Goal: Task Accomplishment & Management: Complete application form

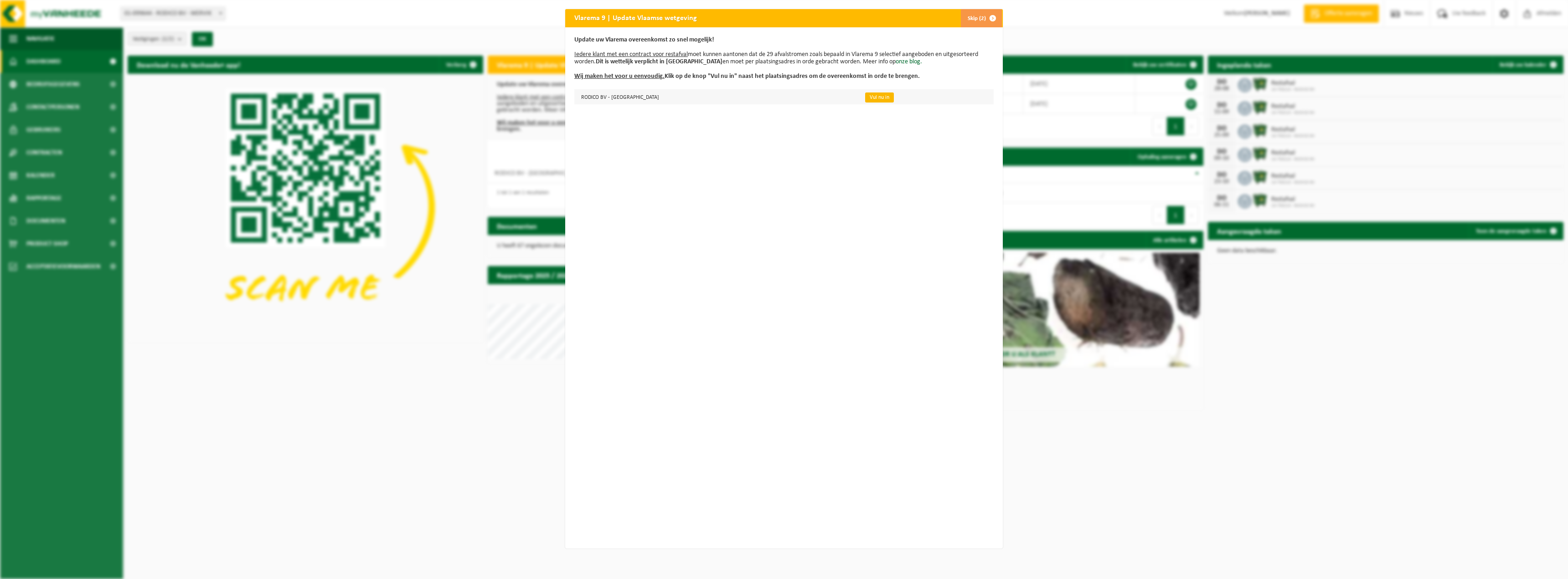
click at [865, 97] on link "Vul nu in" at bounding box center [879, 97] width 29 height 10
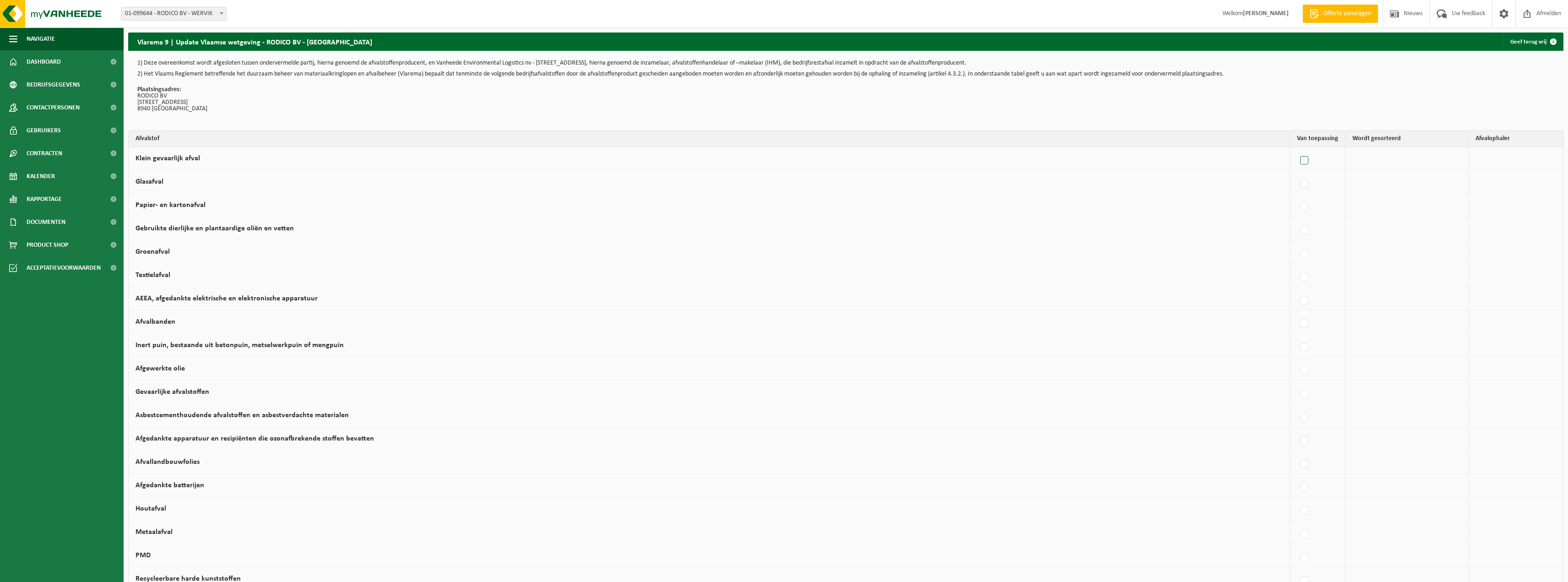
click at [1301, 160] on label at bounding box center [1305, 161] width 13 height 14
click at [1297, 149] on input "Klein gevaarlijk afval" at bounding box center [1297, 149] width 1 height 1
checkbox input "true"
click at [1179, 184] on label at bounding box center [1185, 184] width 13 height 14
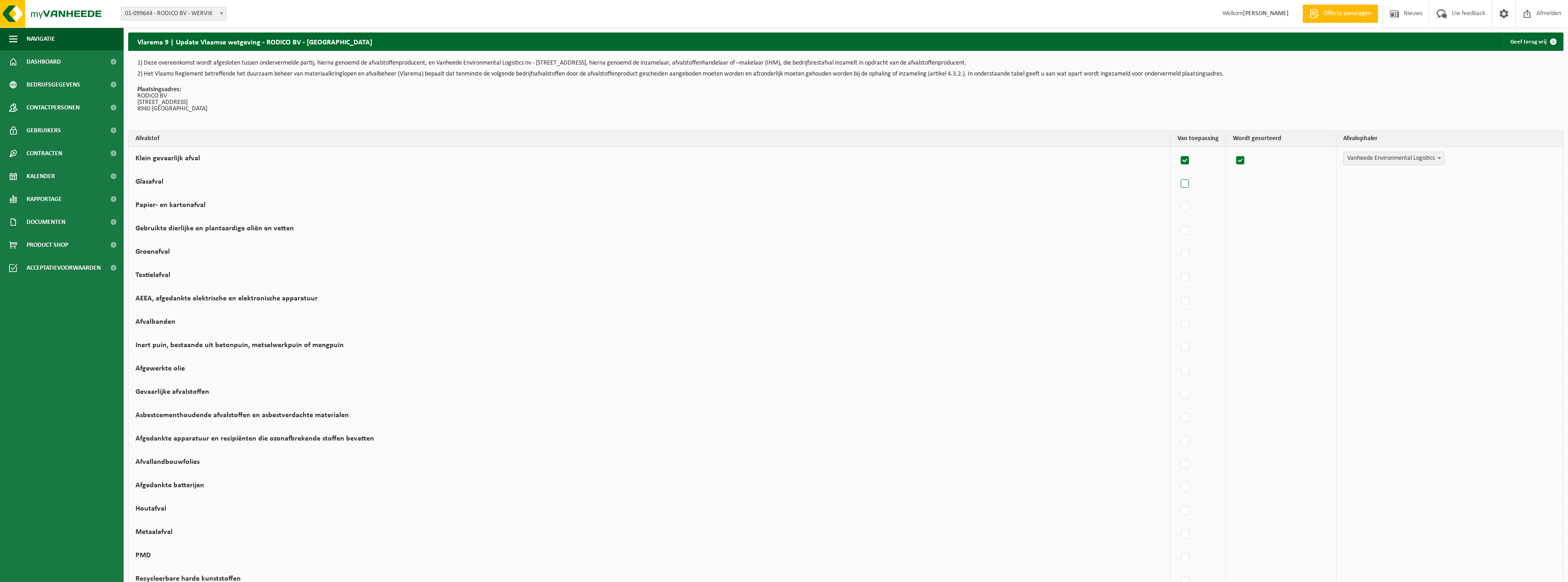
click at [1177, 172] on input "Glasafval" at bounding box center [1177, 172] width 1 height 1
checkbox input "true"
click at [1179, 208] on label at bounding box center [1185, 207] width 13 height 14
click at [1177, 196] on input "Papier- en kartonafval" at bounding box center [1177, 195] width 1 height 1
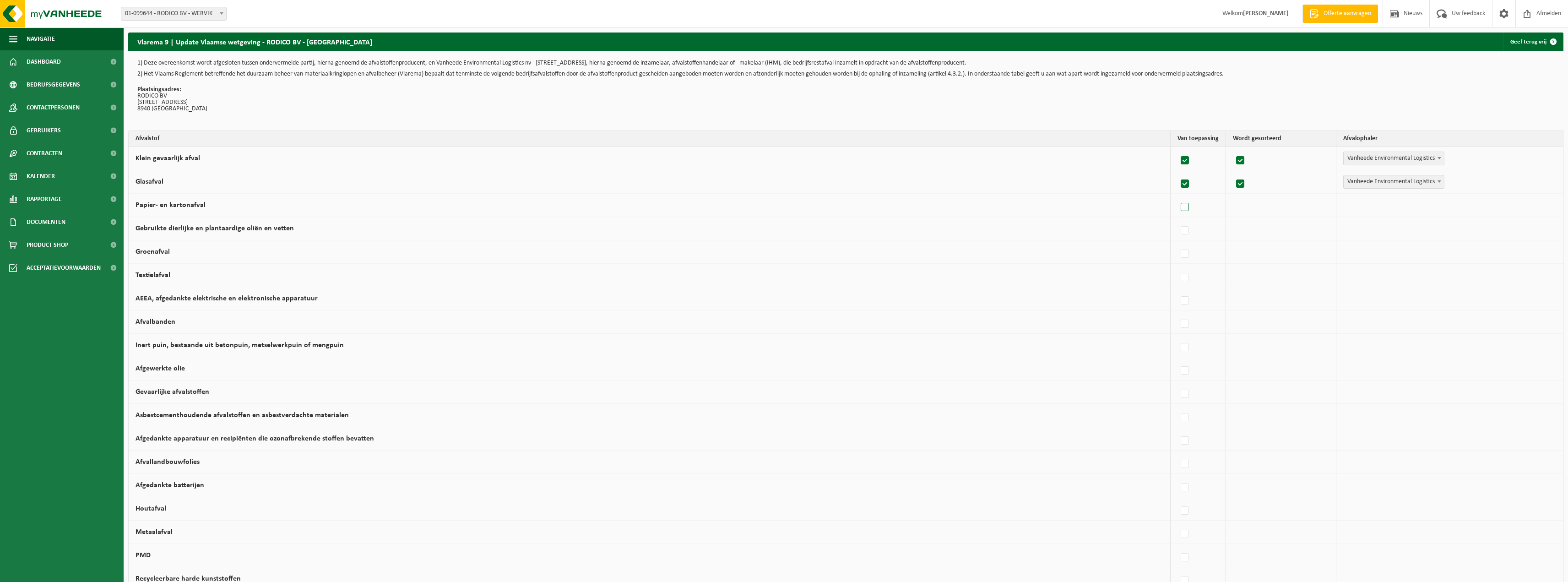
checkbox input "true"
click at [1435, 207] on span at bounding box center [1439, 204] width 9 height 12
select select "Gemeentelijke ophaling"
click at [1437, 182] on b at bounding box center [1439, 182] width 4 height 2
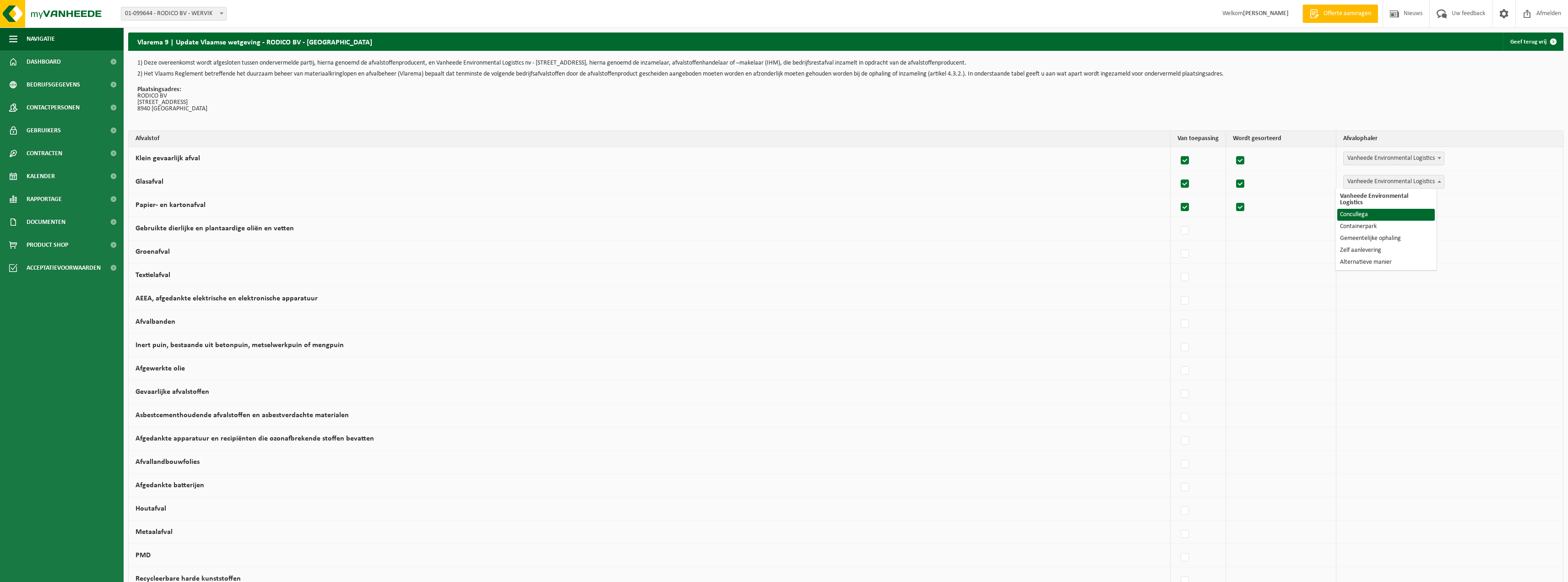
select select "Concullega"
click at [1179, 252] on label at bounding box center [1185, 254] width 13 height 14
click at [1177, 243] on input "Groenafval" at bounding box center [1177, 242] width 1 height 1
checkbox input "true"
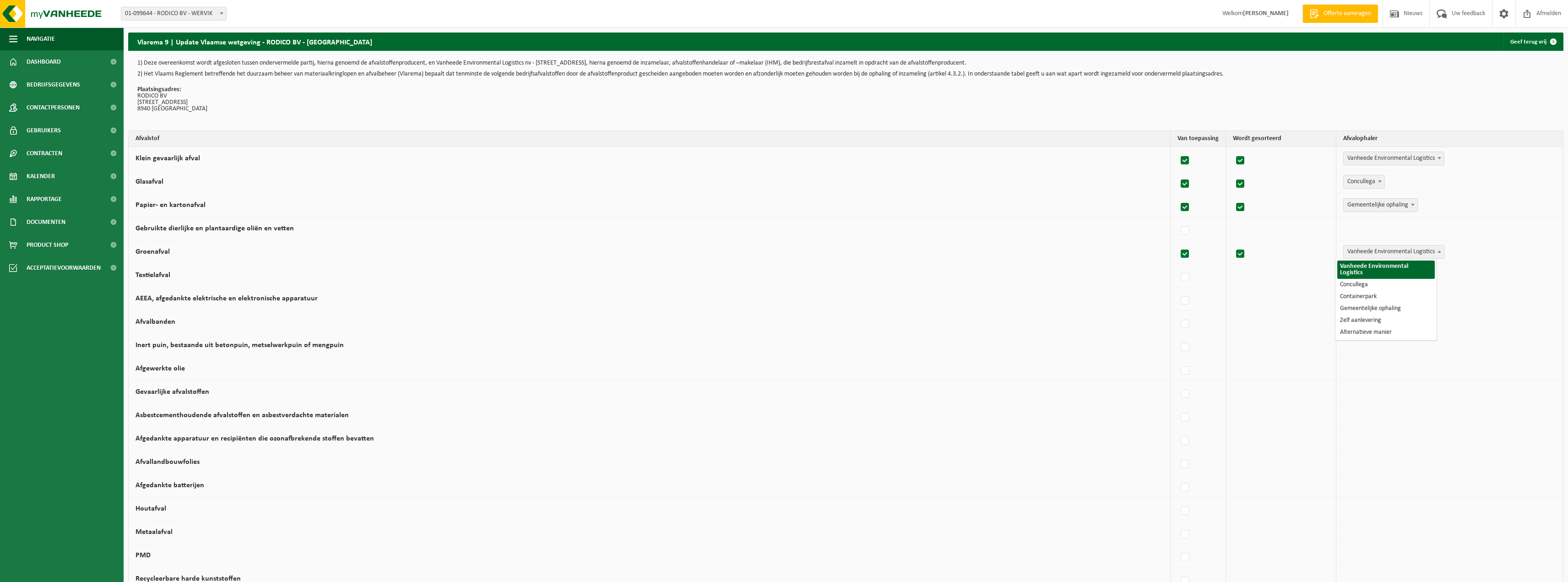
click at [1435, 250] on span at bounding box center [1439, 251] width 9 height 12
select select "Gemeentelijke ophaling"
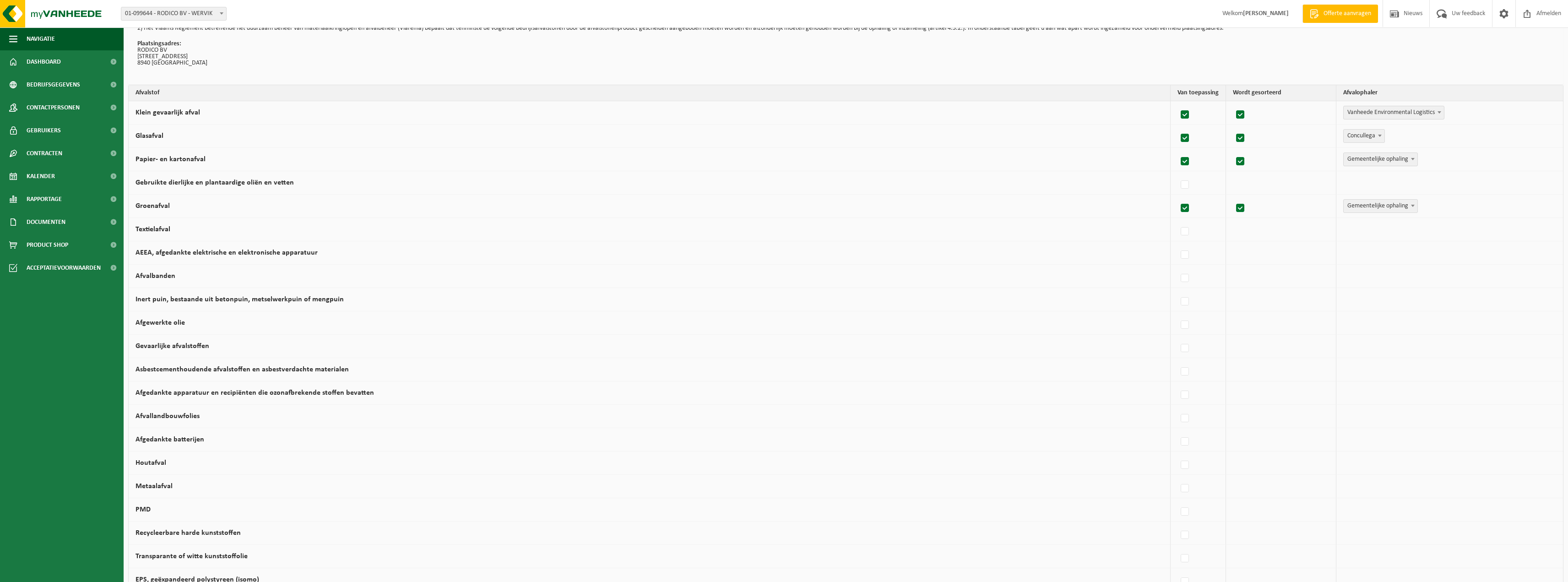
scroll to position [92, 0]
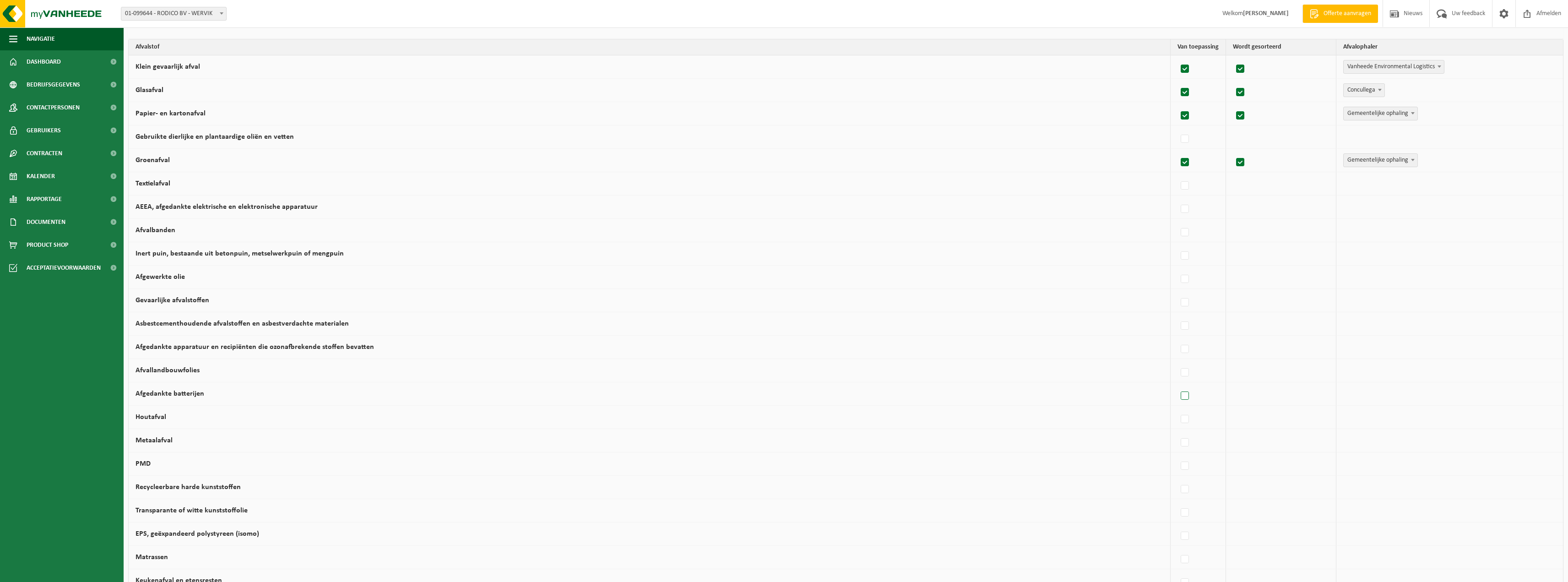
click at [1179, 392] on label at bounding box center [1185, 396] width 13 height 14
click at [1177, 385] on input "Afgedankte batterijen" at bounding box center [1177, 384] width 1 height 1
checkbox input "true"
click at [1435, 395] on span at bounding box center [1439, 393] width 9 height 12
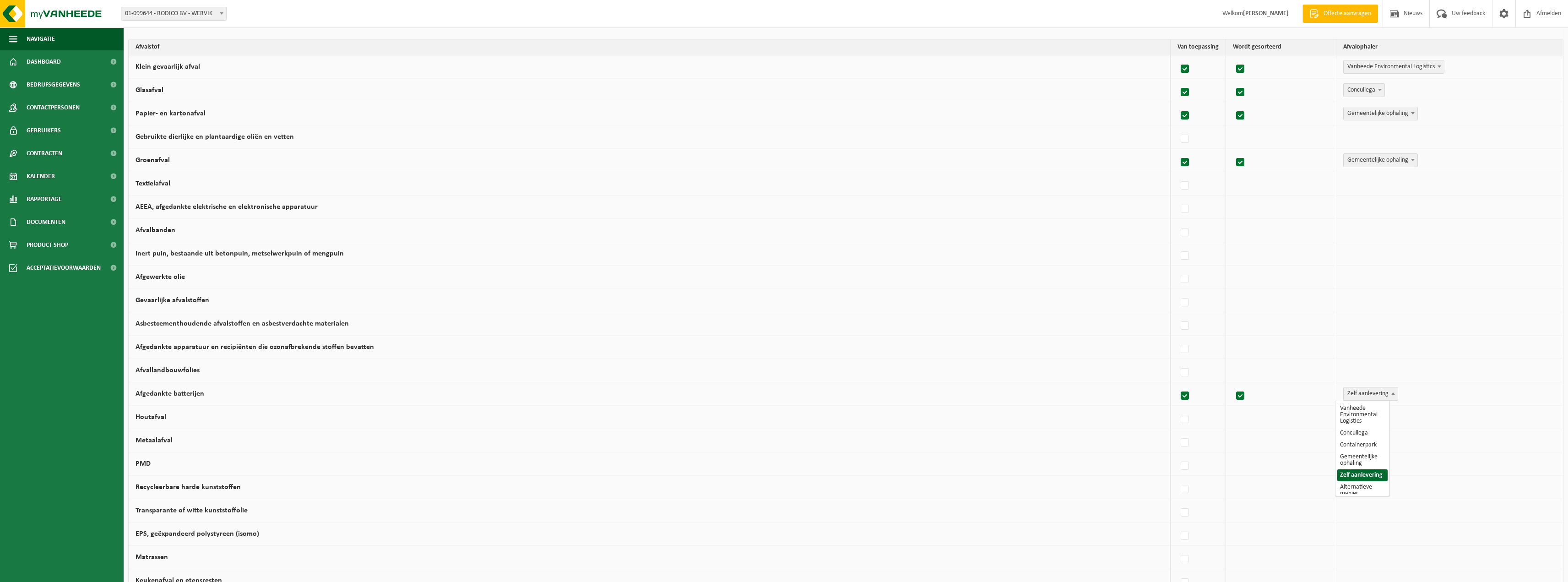
click at [1389, 390] on span at bounding box center [1393, 393] width 9 height 12
select select "Containerpark"
click at [1180, 420] on label at bounding box center [1185, 420] width 13 height 14
click at [1177, 408] on input "Houtafval" at bounding box center [1177, 408] width 1 height 1
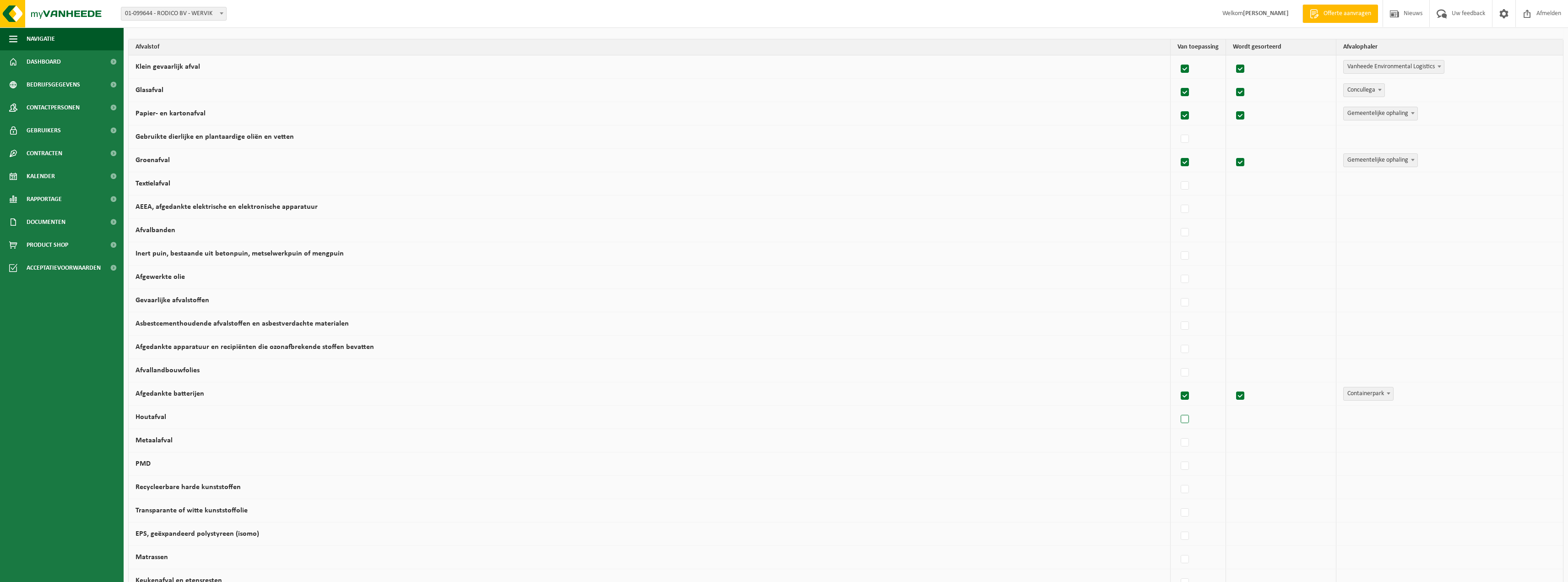
checkbox input "true"
click at [1435, 416] on span at bounding box center [1439, 416] width 9 height 12
select select "Concullega"
click at [1179, 468] on label at bounding box center [1185, 466] width 13 height 14
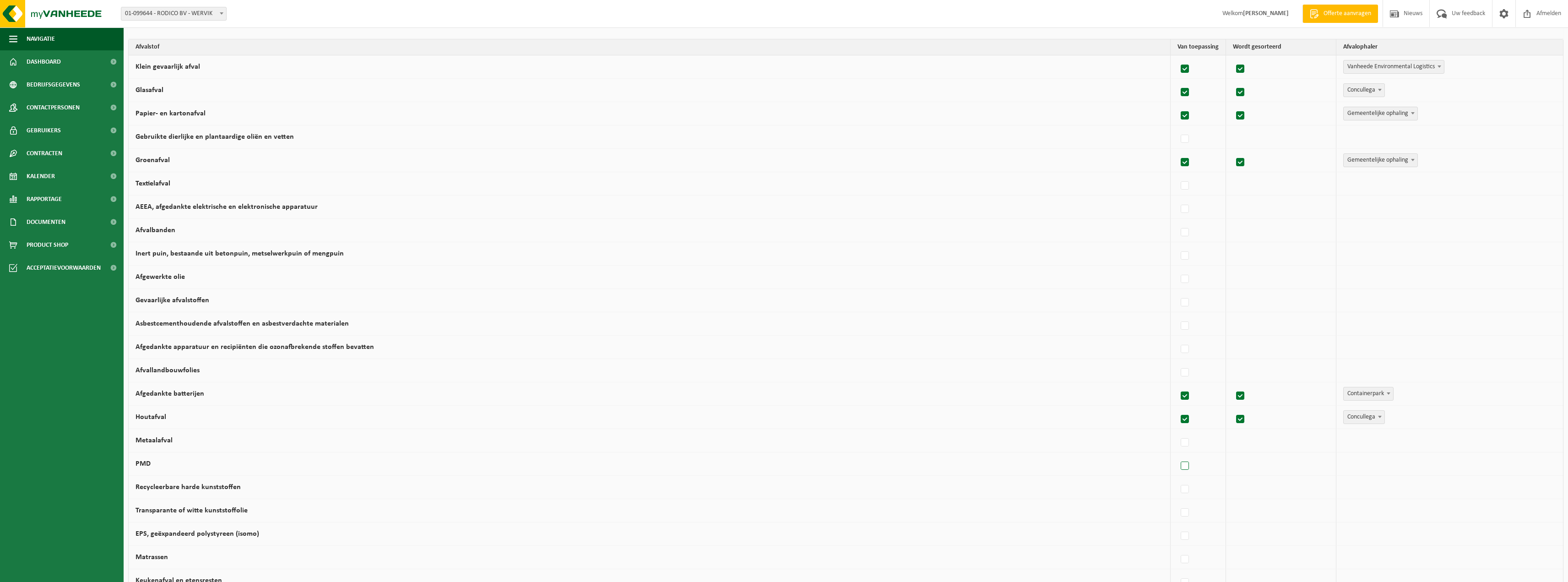
click at [1177, 454] on input "PMD" at bounding box center [1177, 454] width 1 height 1
checkbox input "true"
click at [1435, 461] on span at bounding box center [1439, 463] width 9 height 12
select select "Gemeentelijke ophaling"
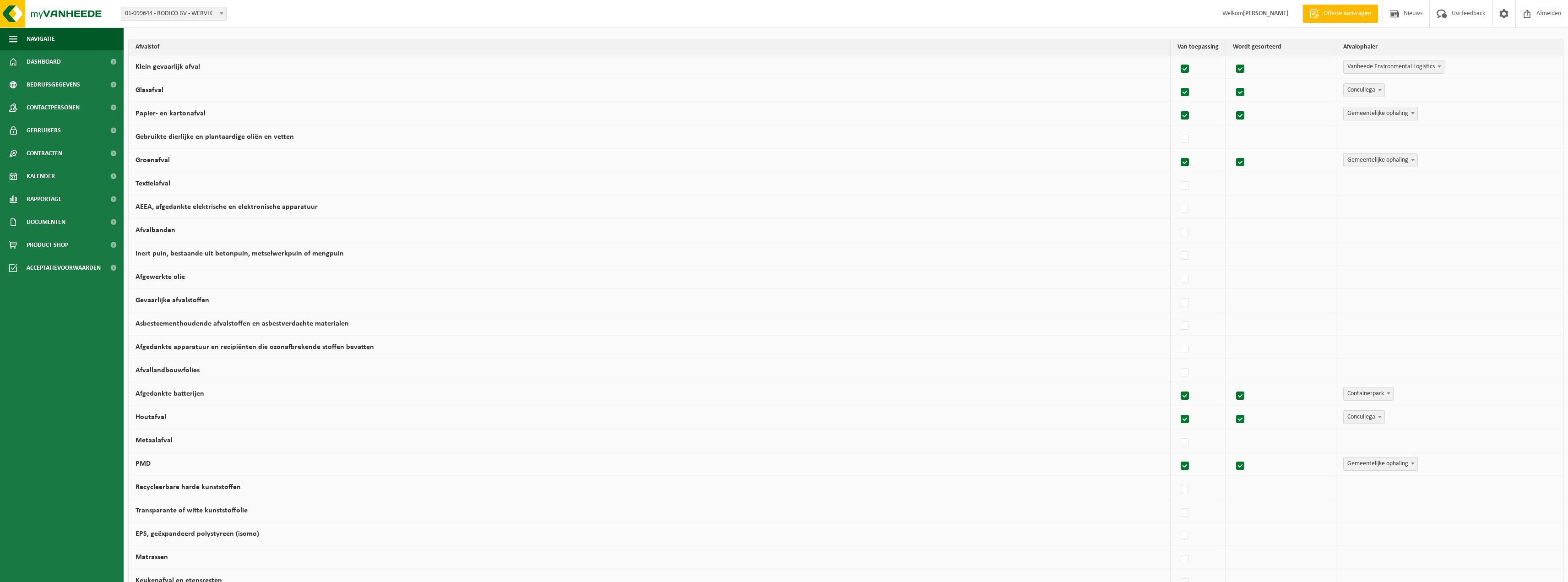
scroll to position [138, 0]
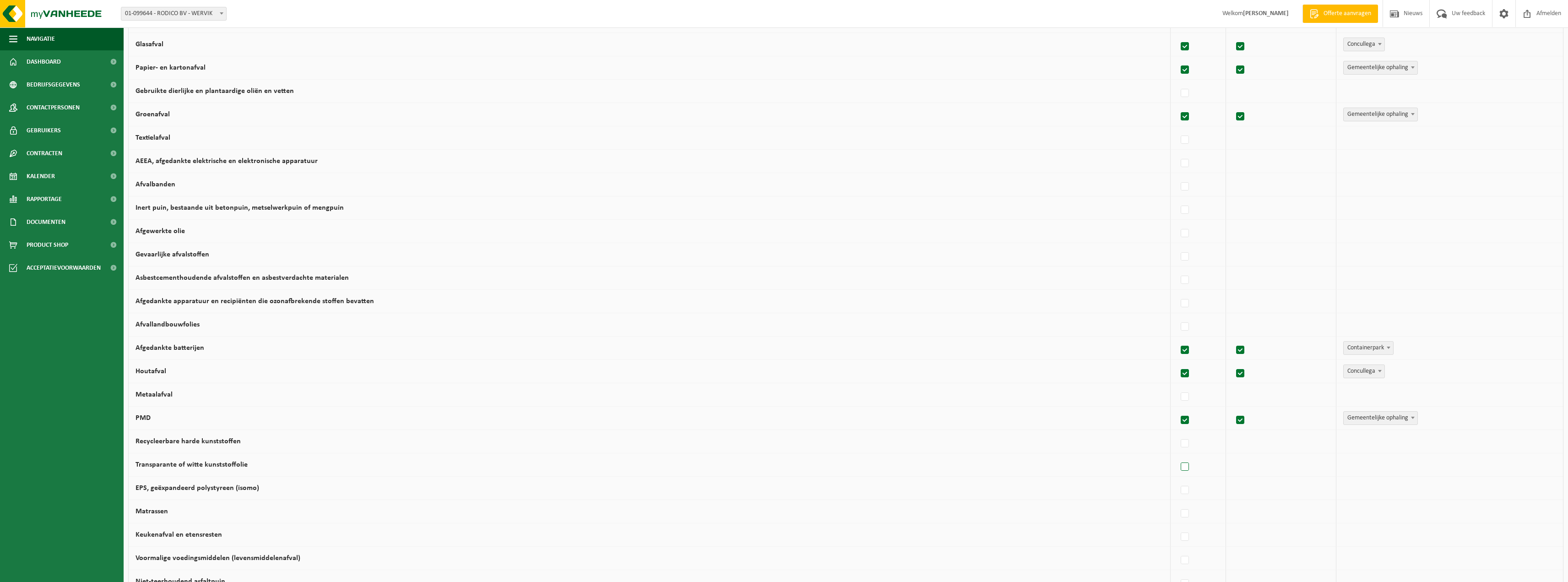
click at [1179, 462] on label at bounding box center [1185, 467] width 13 height 14
click at [1177, 456] on input "Transparante of witte kunststoffolie" at bounding box center [1177, 455] width 1 height 1
checkbox input "true"
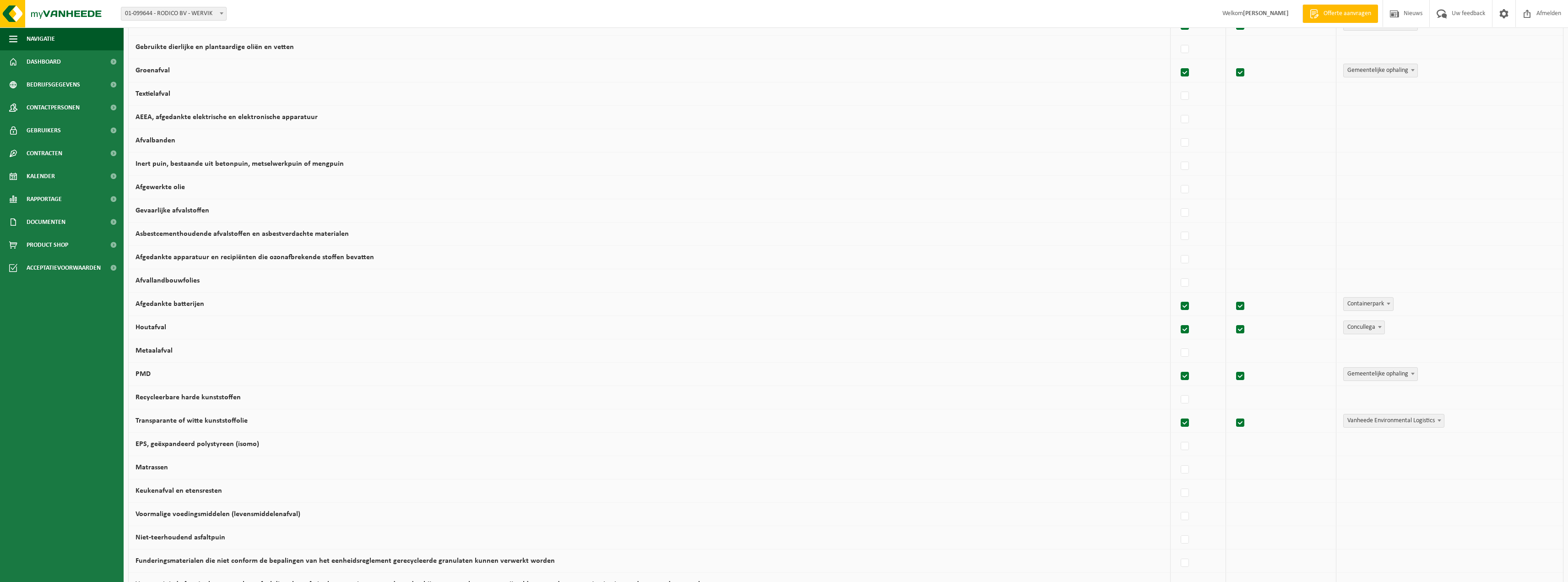
scroll to position [183, 0]
click at [1179, 488] on label at bounding box center [1185, 491] width 13 height 14
click at [1177, 480] on input "Keukenafval en etensresten" at bounding box center [1177, 479] width 1 height 1
checkbox input "true"
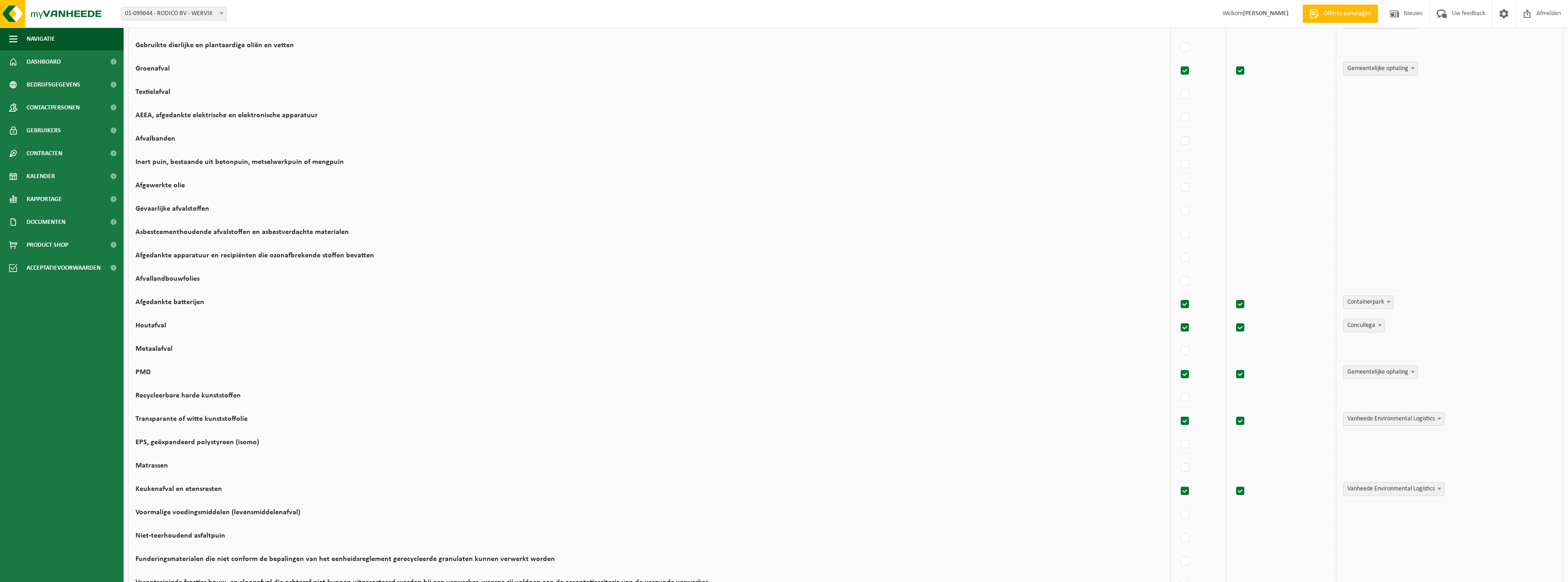
click at [1436, 488] on span at bounding box center [1439, 488] width 9 height 12
select select "Gemeentelijke ophaling"
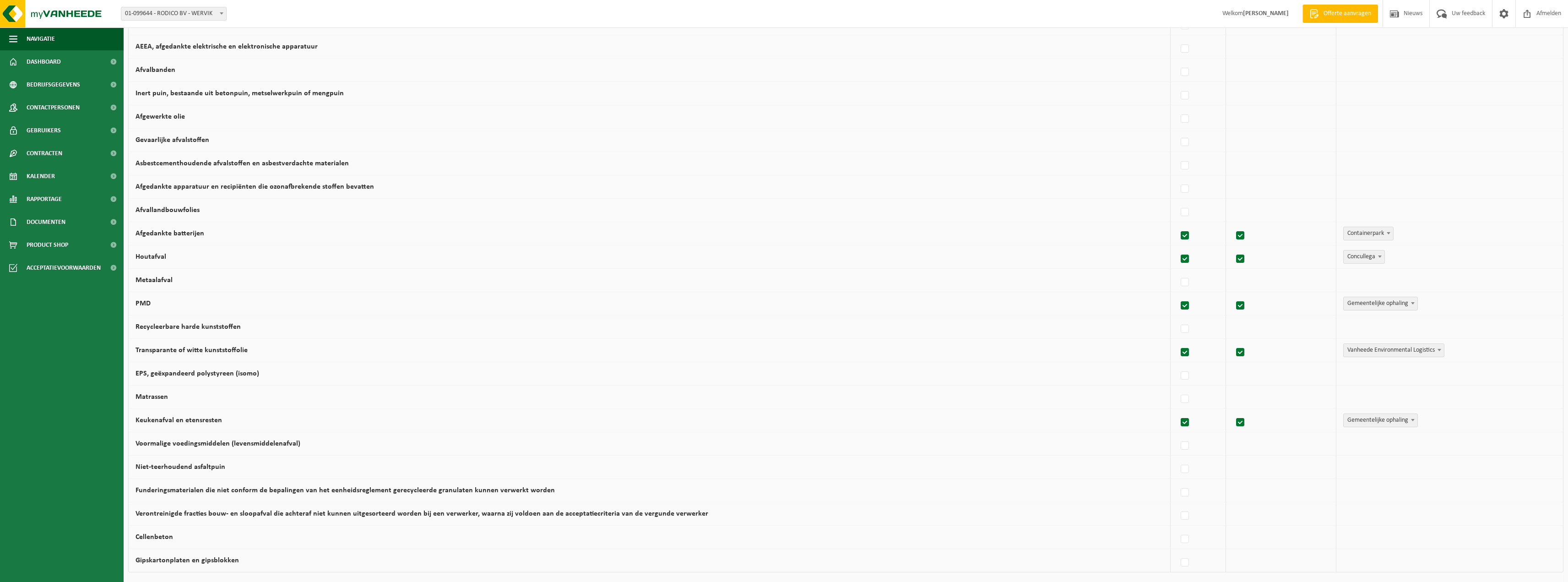
scroll to position [275, 0]
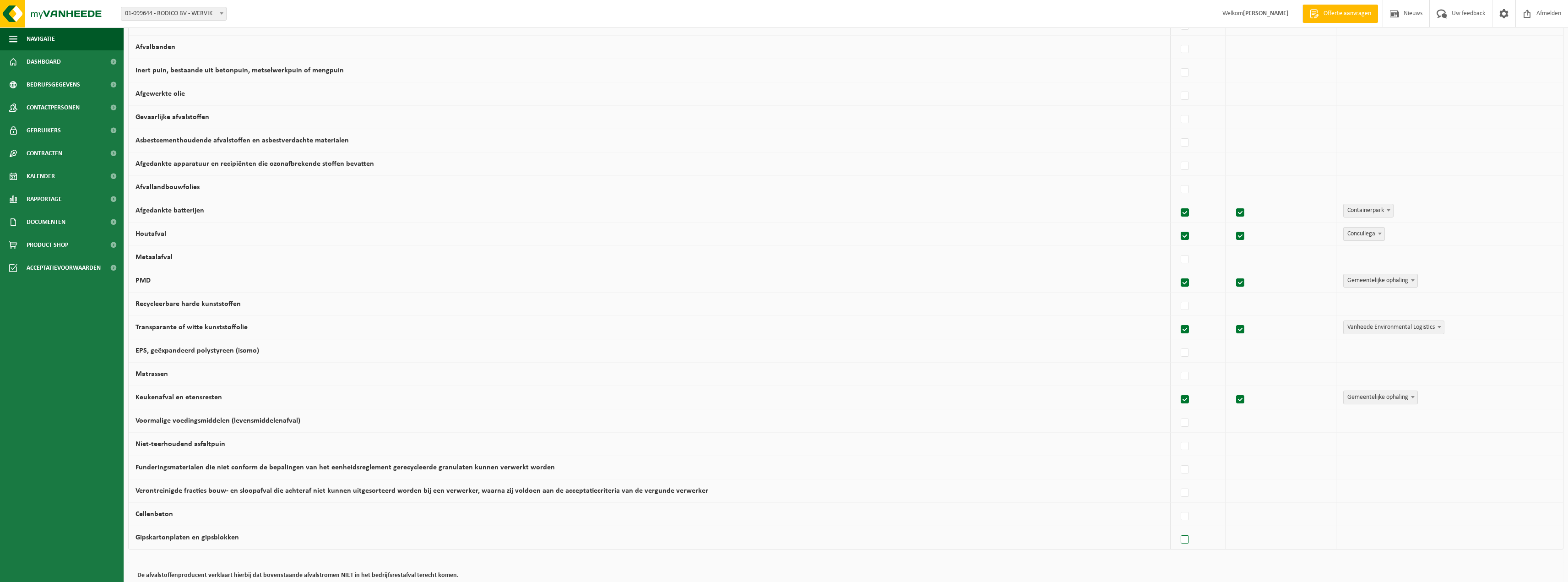
click at [1179, 540] on label at bounding box center [1185, 540] width 13 height 14
click at [1177, 528] on input "Gipskartonplaten en gipsblokken" at bounding box center [1177, 528] width 1 height 1
checkbox input "true"
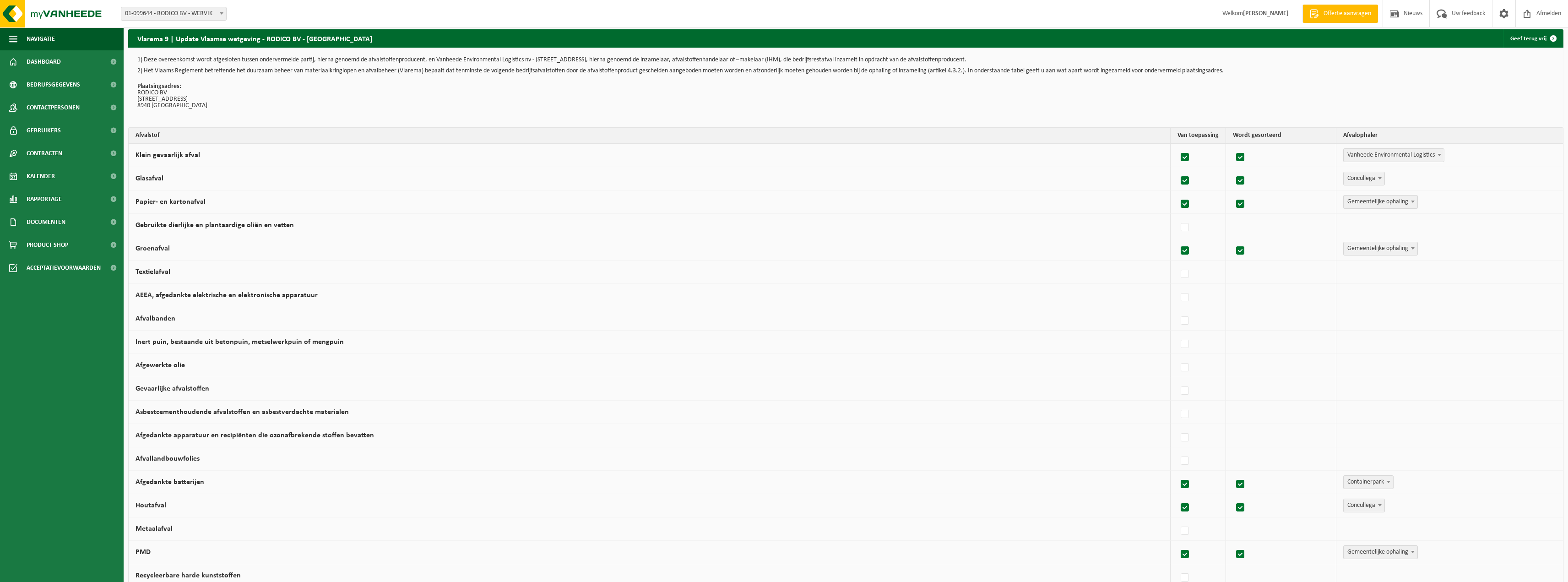
scroll to position [0, 0]
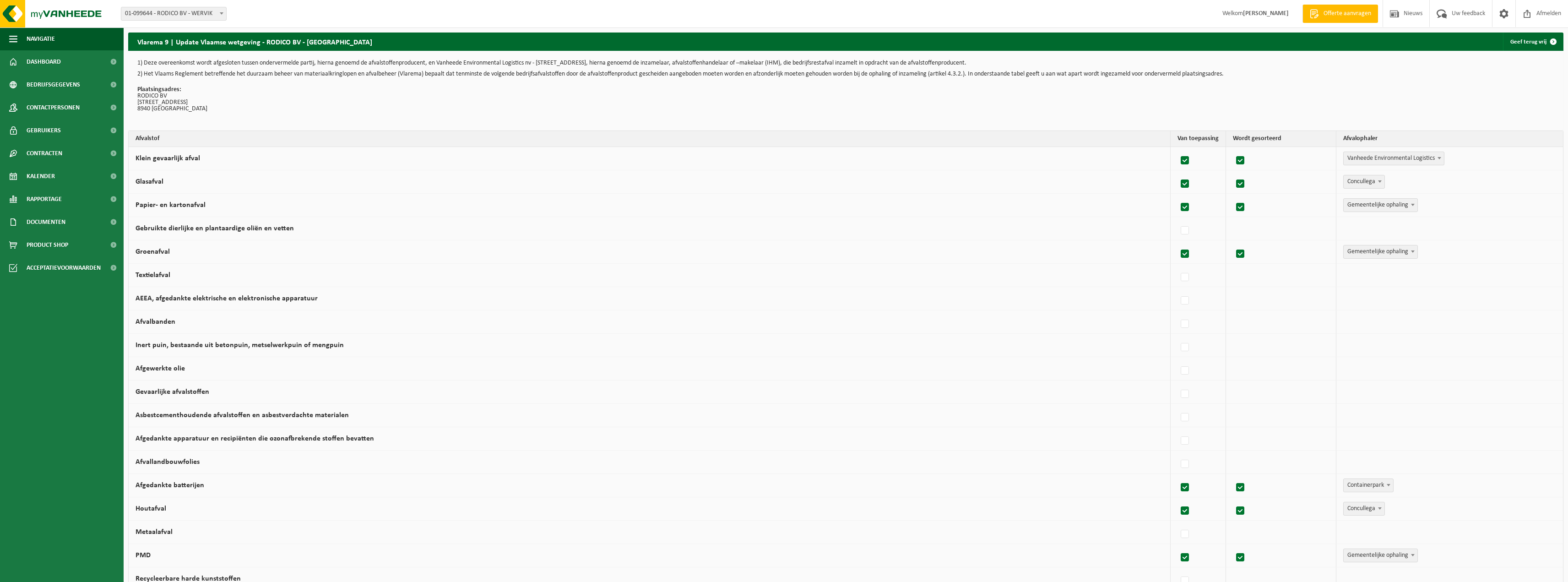
click at [1375, 180] on span at bounding box center [1379, 181] width 9 height 12
click at [1335, 278] on span "Vanheede Environmental Logistics Concullega Containerpark Gemeentelijke ophalin…" at bounding box center [1356, 236] width 41 height 95
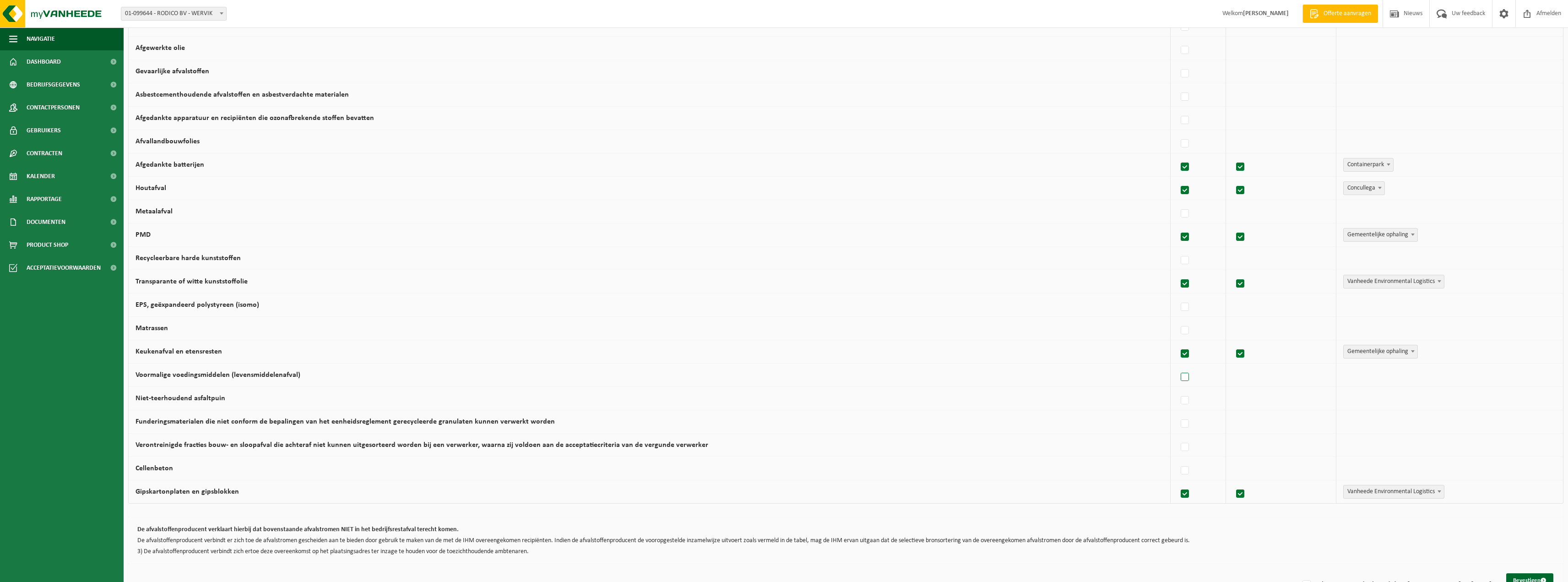
scroll to position [0, 0]
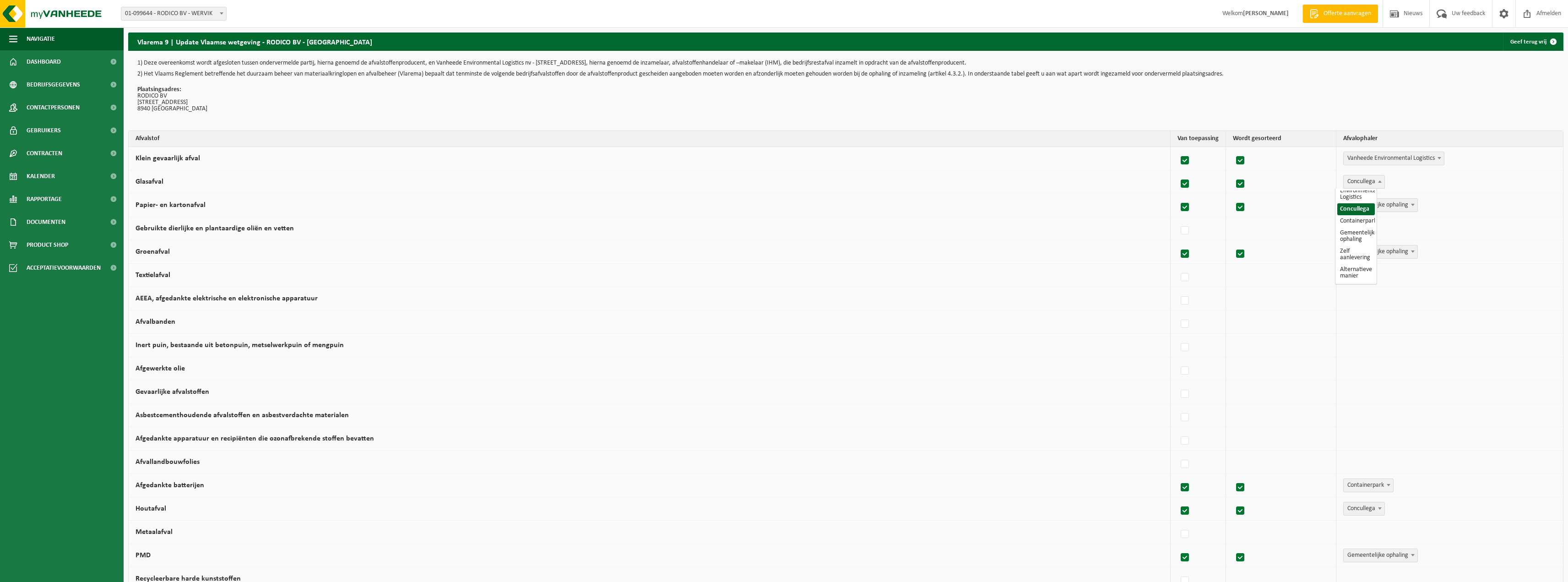
click at [1176, 378] on tbody "Klein gevaarlijk afval Vanheede Environmental Logistics Concullega Containerpar…" at bounding box center [846, 485] width 1434 height 677
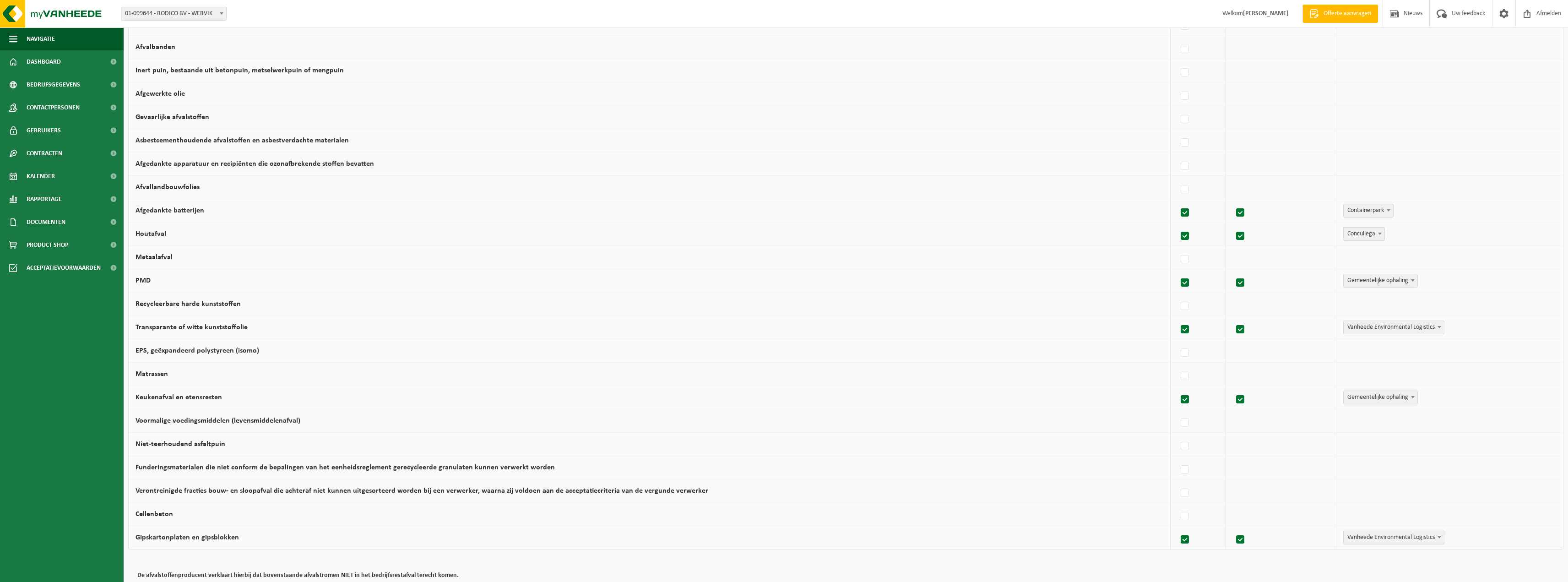
scroll to position [321, 0]
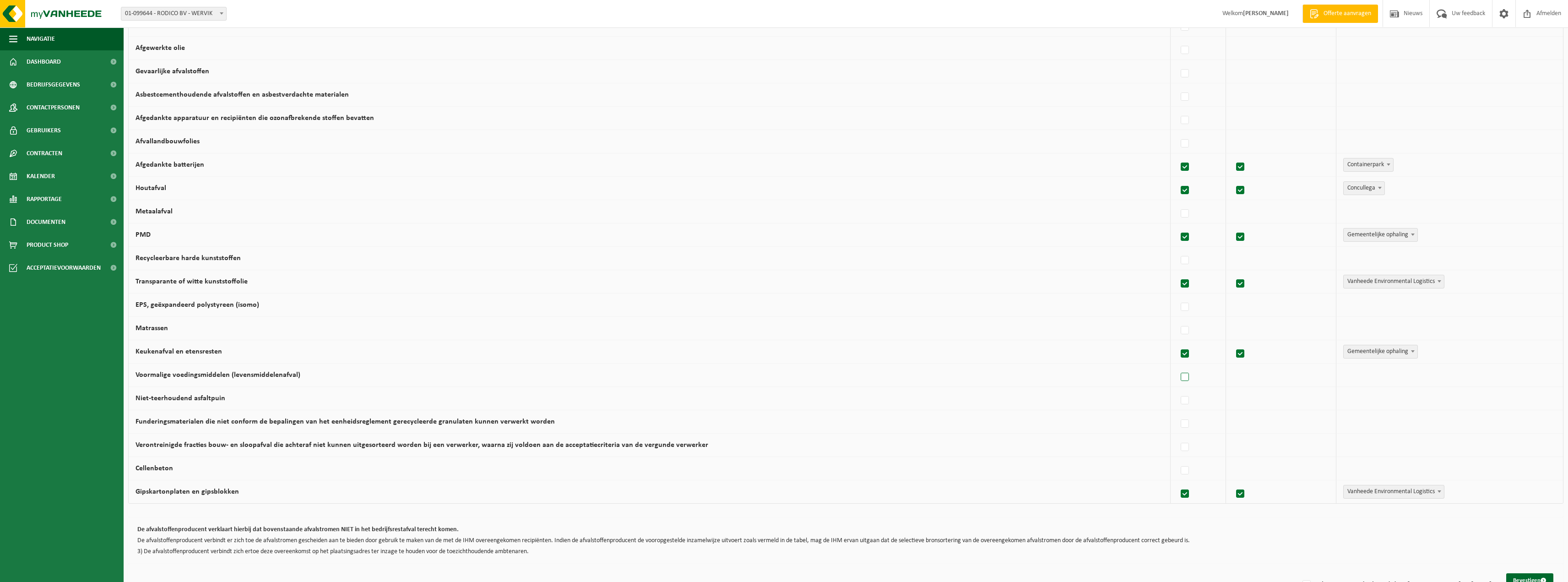
click at [1179, 378] on label at bounding box center [1185, 377] width 13 height 14
click at [1177, 366] on input "Voormalige voedingsmiddelen (levensmiddelenafval)" at bounding box center [1177, 365] width 1 height 1
checkbox input "true"
click at [1435, 375] on span at bounding box center [1439, 374] width 9 height 12
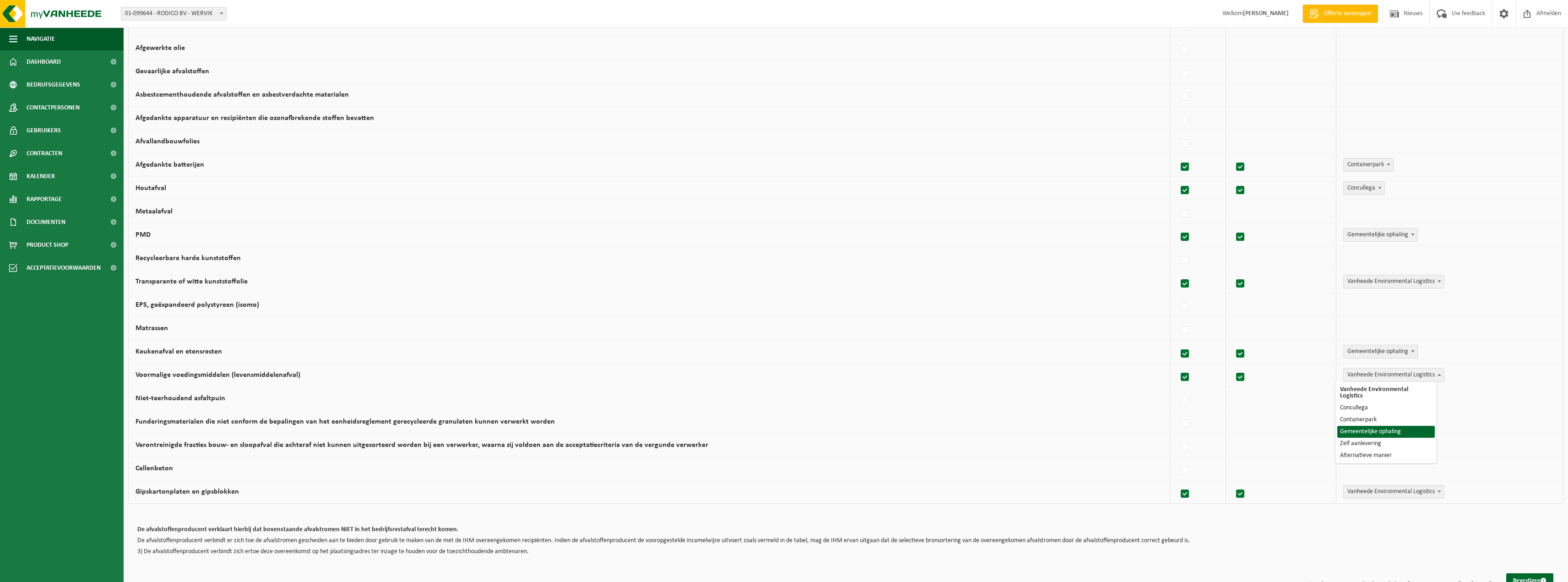
select select "Gemeentelijke ophaling"
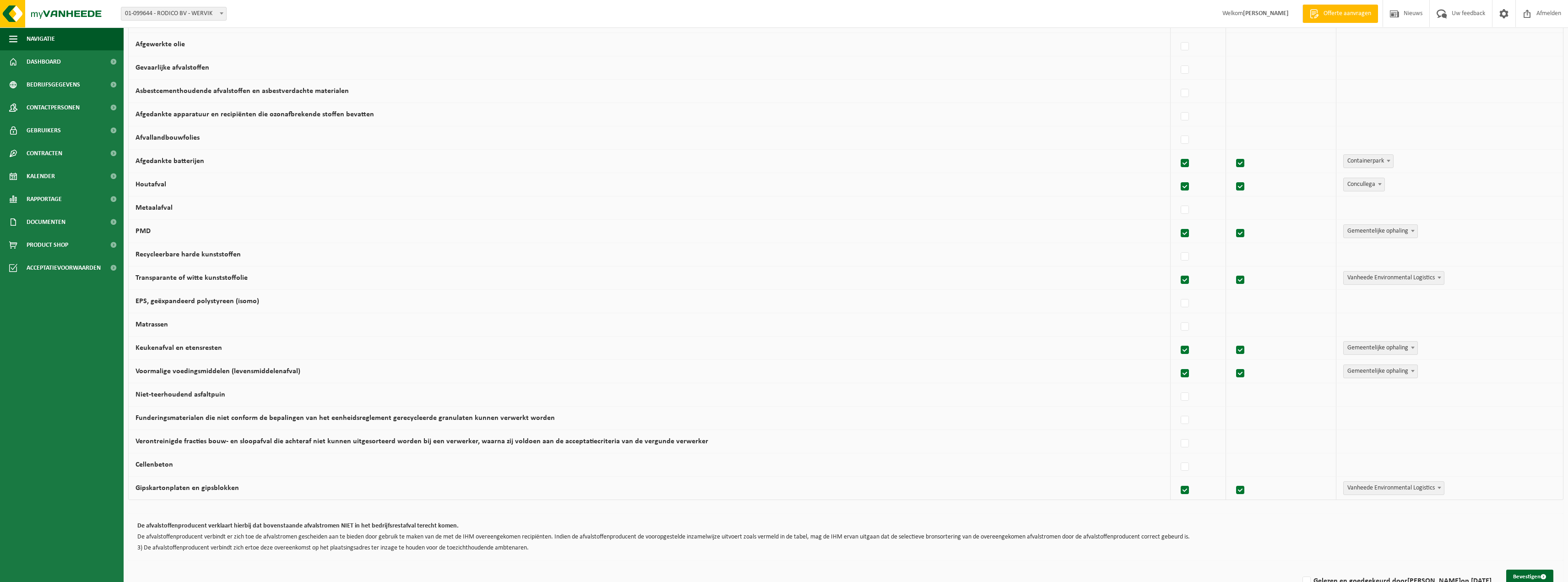
scroll to position [349, 0]
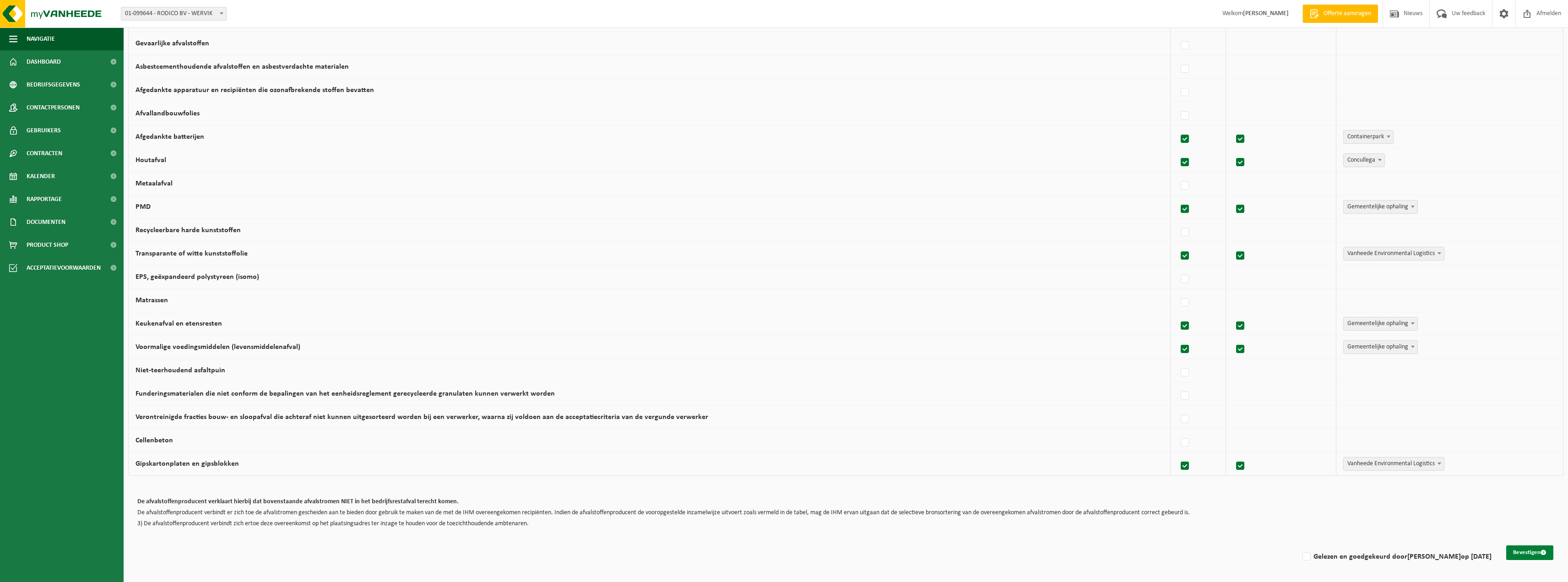
drag, startPoint x: 1530, startPoint y: 554, endPoint x: 1534, endPoint y: 550, distance: 5.7
click at [1530, 553] on button "Bevestigen" at bounding box center [1530, 553] width 47 height 15
click at [1306, 558] on label "Gelezen en goedgekeurd door Andrew Deback op 20/08/25" at bounding box center [1396, 556] width 191 height 14
click at [1299, 545] on input "Gelezen en goedgekeurd door Andrew Deback op 20/08/25" at bounding box center [1298, 545] width 1 height 1
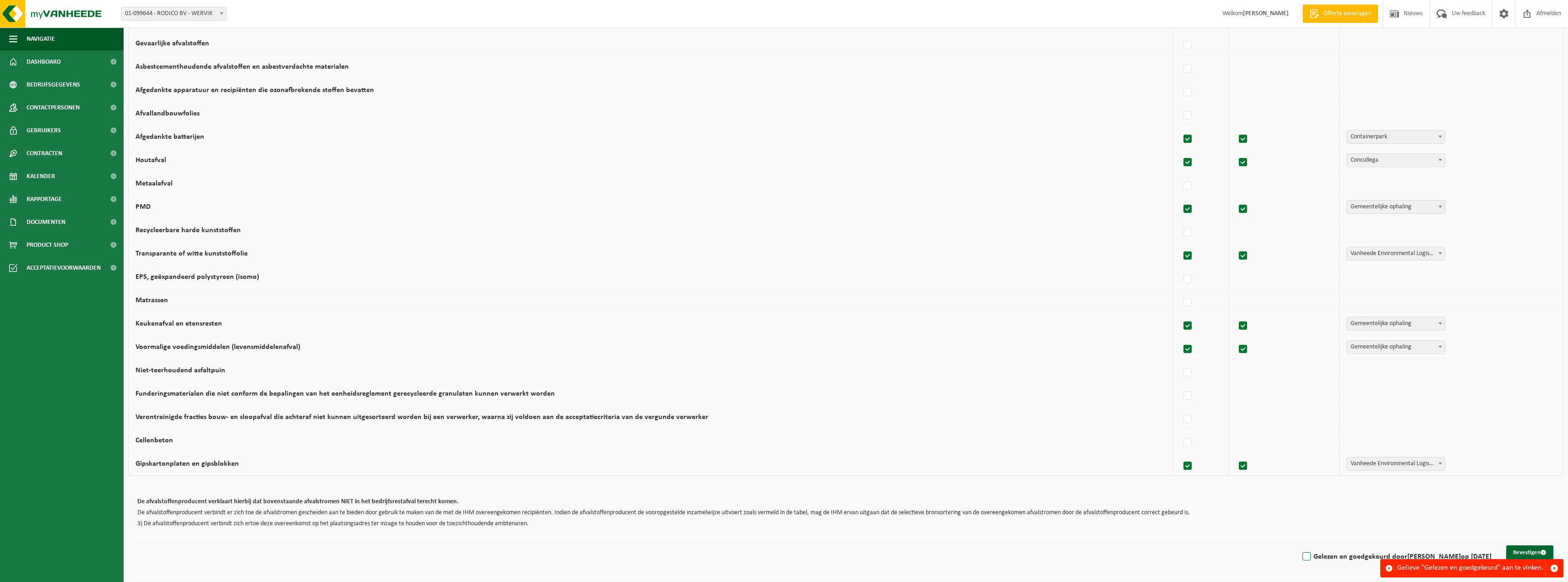
checkbox input "true"
click at [1521, 551] on button "Bevestigen" at bounding box center [1530, 553] width 47 height 15
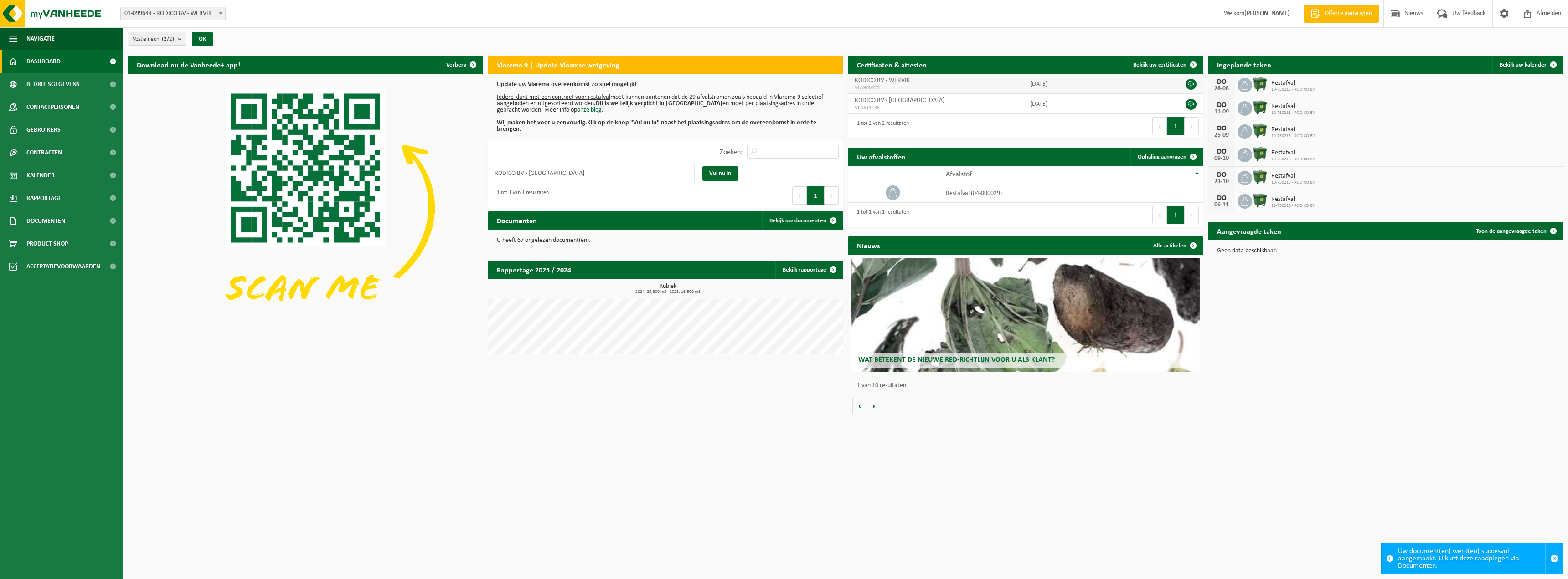
click at [1189, 84] on link at bounding box center [1191, 84] width 11 height 11
click at [1329, 276] on div "Download nu de Vanheede+ app! Verberg Vlarema 9 | Update Vlaamse wetgeving Upda…" at bounding box center [845, 235] width 1440 height 368
click at [53, 172] on span "Kalender" at bounding box center [41, 175] width 29 height 23
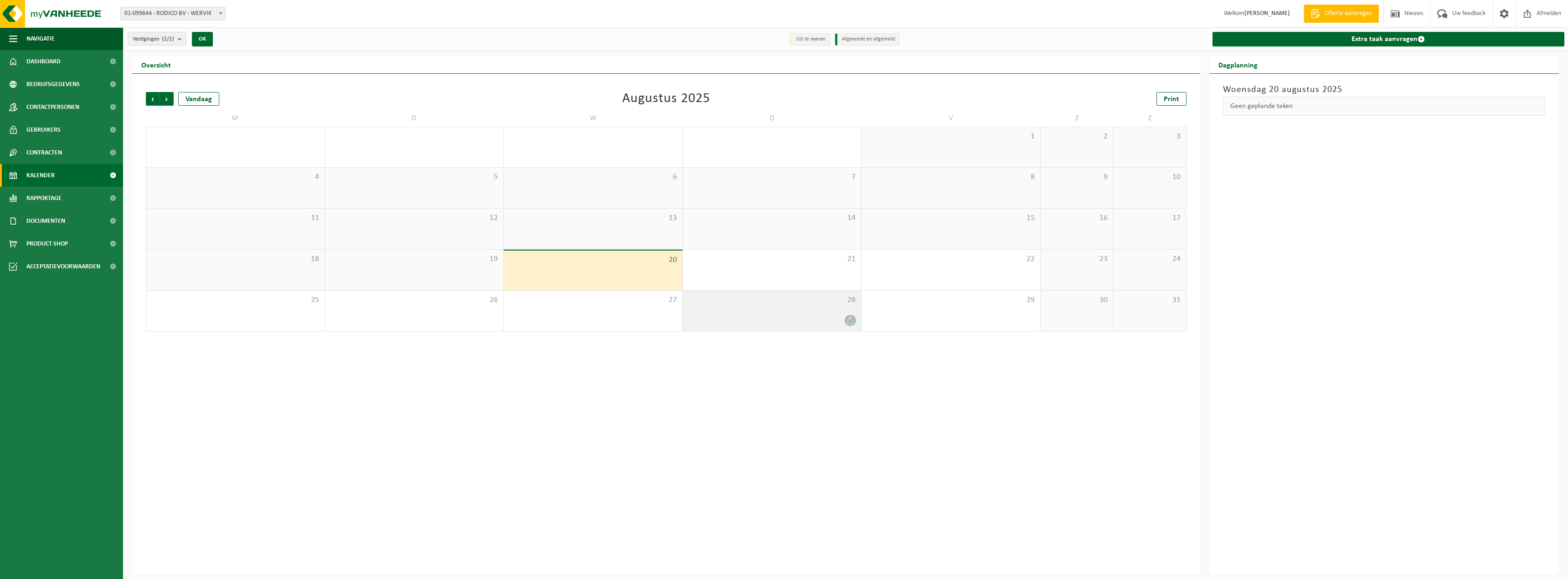
click at [729, 310] on div "28" at bounding box center [772, 310] width 178 height 40
